Goal: Information Seeking & Learning: Check status

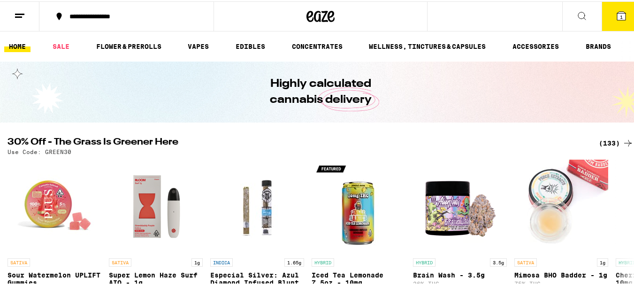
click at [21, 14] on icon at bounding box center [19, 14] width 11 height 11
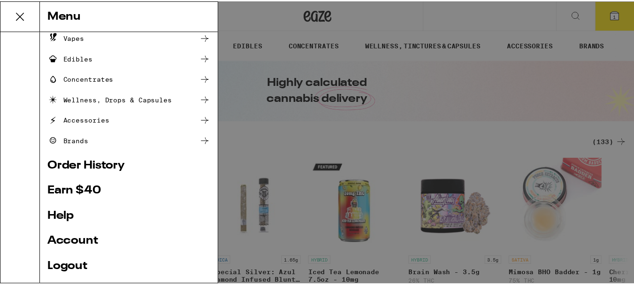
scroll to position [94, 0]
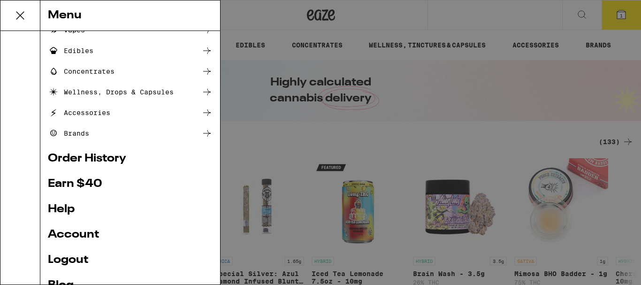
click at [62, 213] on link "Help" at bounding box center [130, 209] width 165 height 11
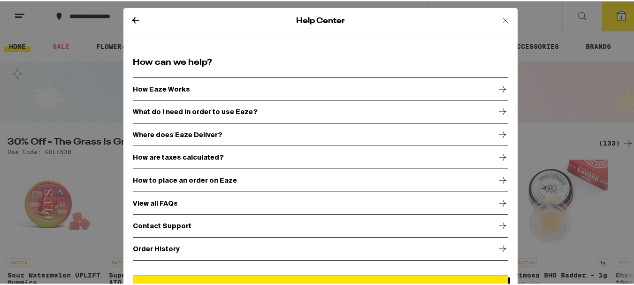
scroll to position [15, 0]
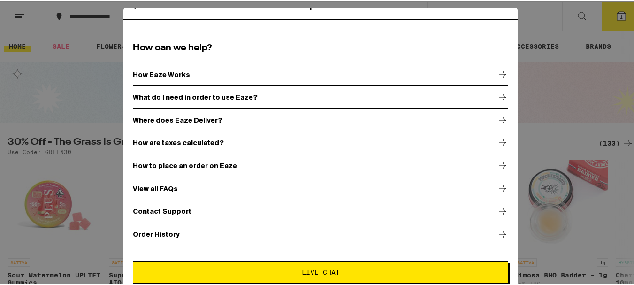
click at [155, 233] on p "Order History" at bounding box center [156, 233] width 47 height 8
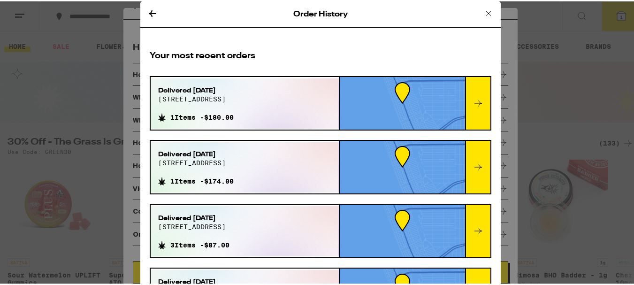
click at [392, 14] on div "Order History" at bounding box center [320, 13] width 360 height 26
click at [474, 102] on icon at bounding box center [478, 102] width 8 height 7
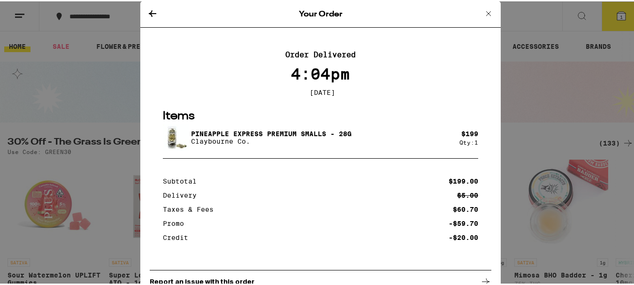
click at [483, 14] on icon at bounding box center [488, 12] width 11 height 11
